Goal: Find specific page/section: Find specific page/section

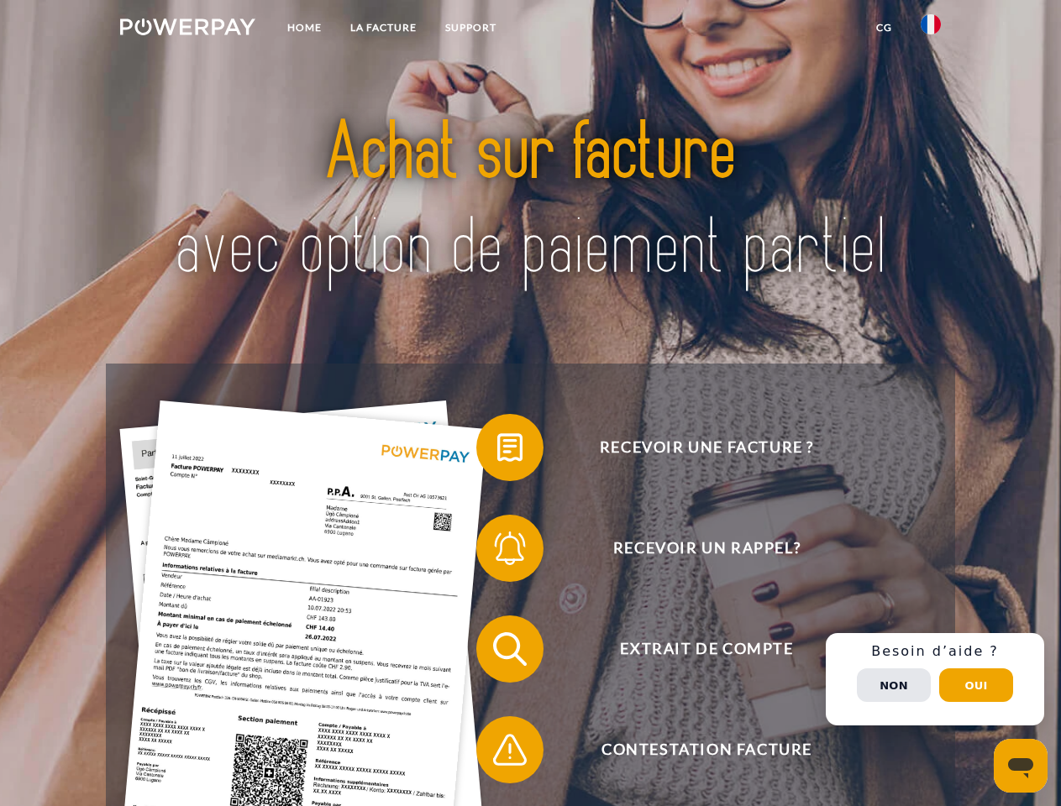
click at [187, 29] on img at bounding box center [187, 26] width 135 height 17
click at [931, 29] on img at bounding box center [931, 24] width 20 height 20
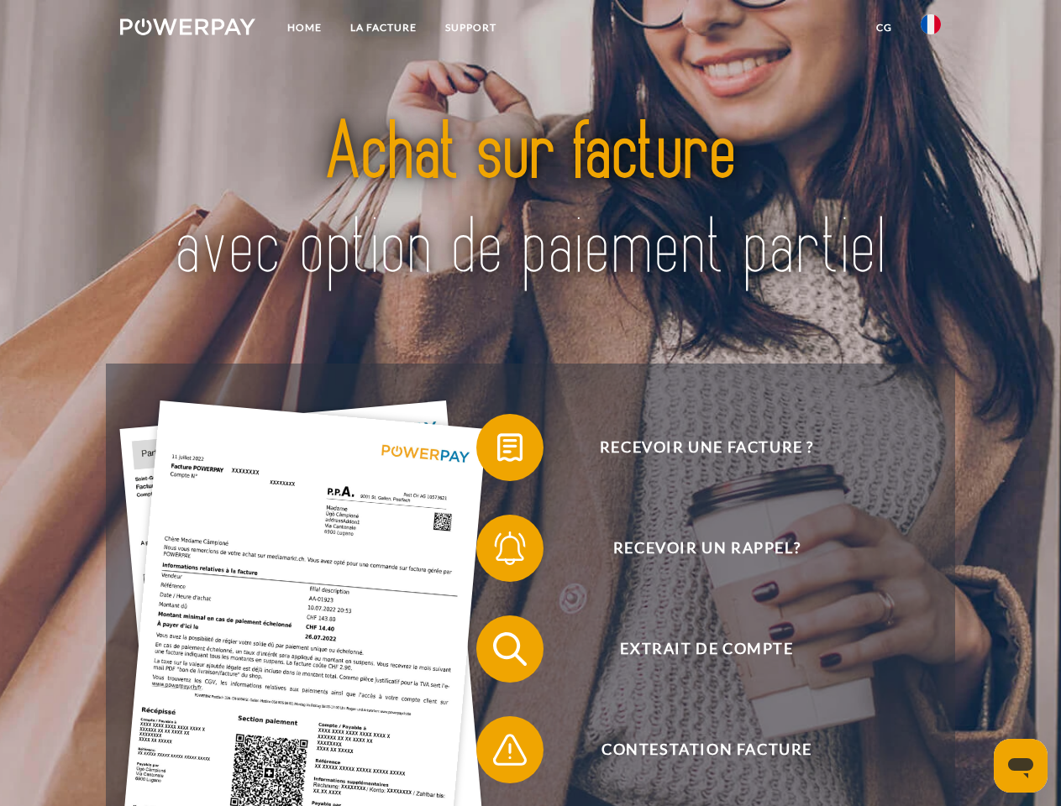
click at [884, 28] on link "CG" at bounding box center [884, 28] width 45 height 30
click at [497, 451] on span at bounding box center [485, 448] width 84 height 84
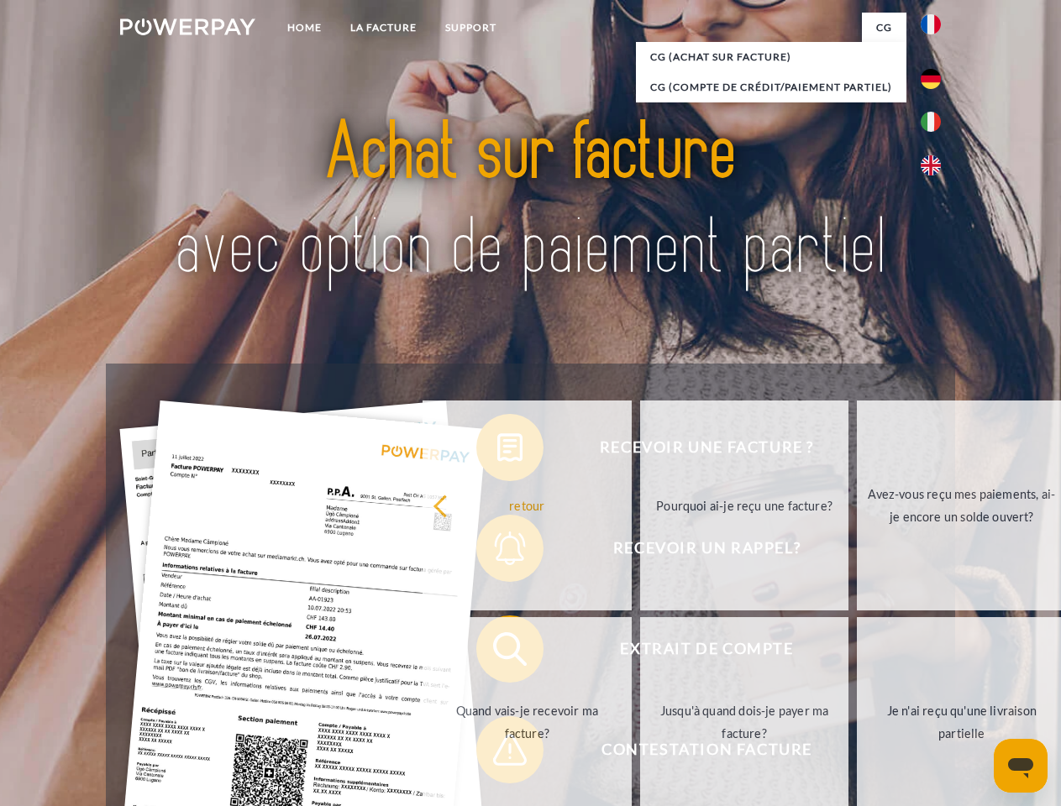
click at [497, 552] on link "retour" at bounding box center [526, 506] width 209 height 210
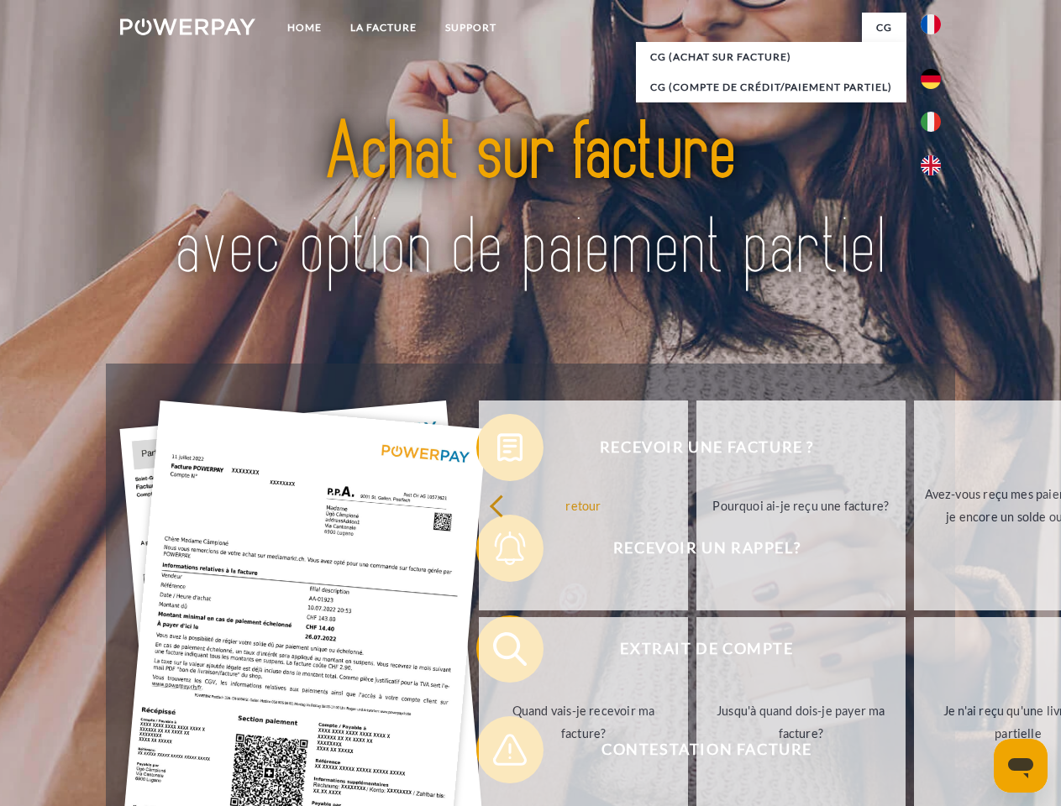
click at [497, 653] on span at bounding box center [485, 649] width 84 height 84
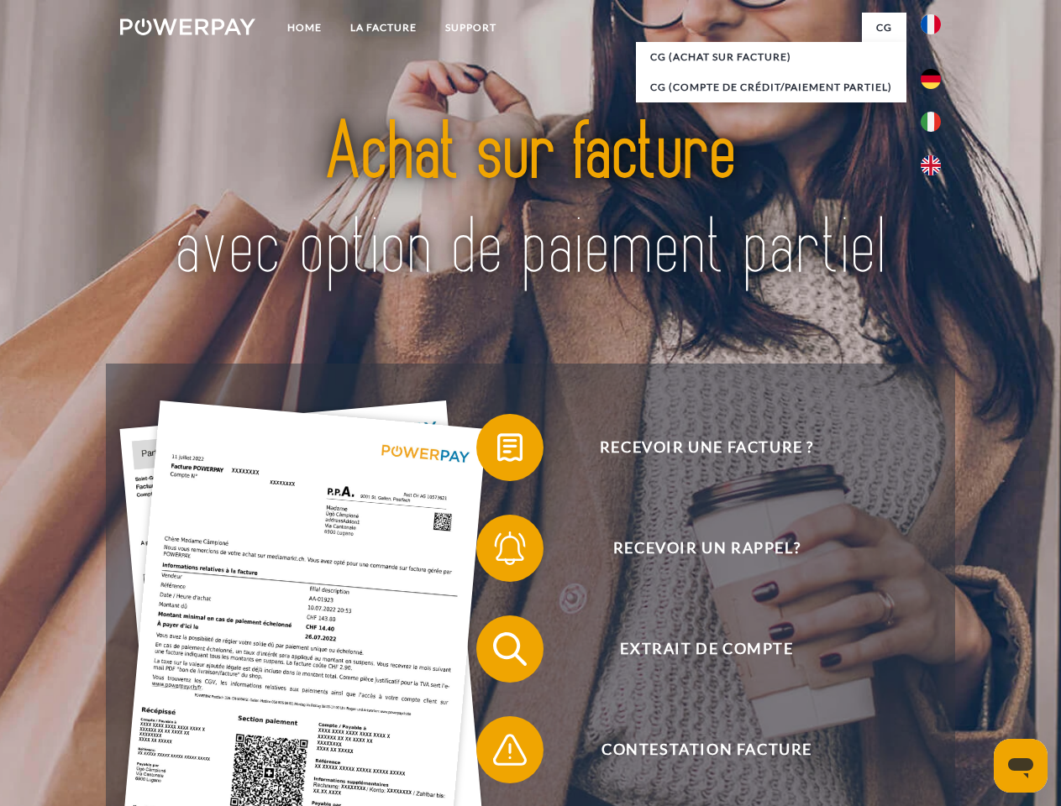
click at [497, 753] on span at bounding box center [485, 750] width 84 height 84
click at [935, 679] on div "Recevoir une facture ? Recevoir un rappel? Extrait de compte retour" at bounding box center [530, 700] width 848 height 672
click at [894, 683] on span "Extrait de compte" at bounding box center [707, 649] width 412 height 67
click at [976, 685] on header "Home LA FACTURE Support" at bounding box center [530, 580] width 1061 height 1160
